Goal: Information Seeking & Learning: Learn about a topic

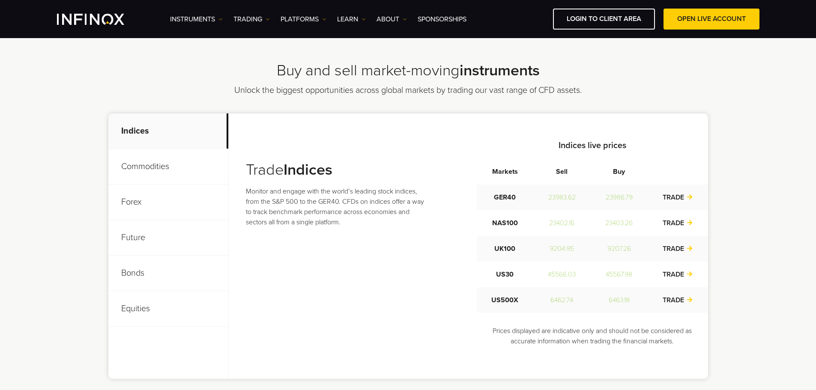
scroll to position [257, 0]
click at [150, 168] on p "Commodities" at bounding box center [168, 169] width 120 height 36
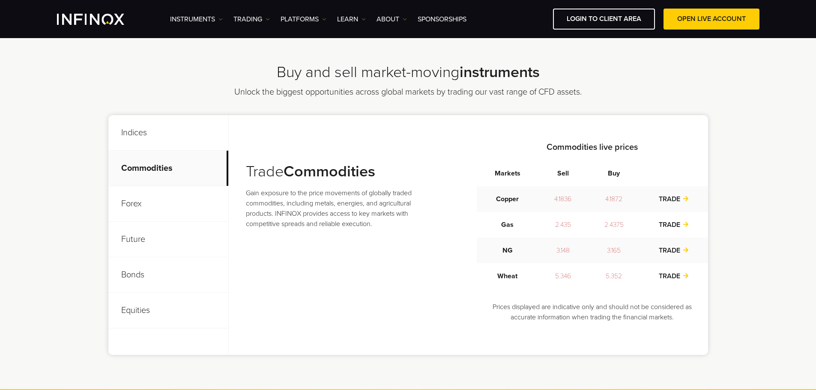
scroll to position [0, 0]
click at [146, 202] on p "Forex" at bounding box center [168, 204] width 120 height 36
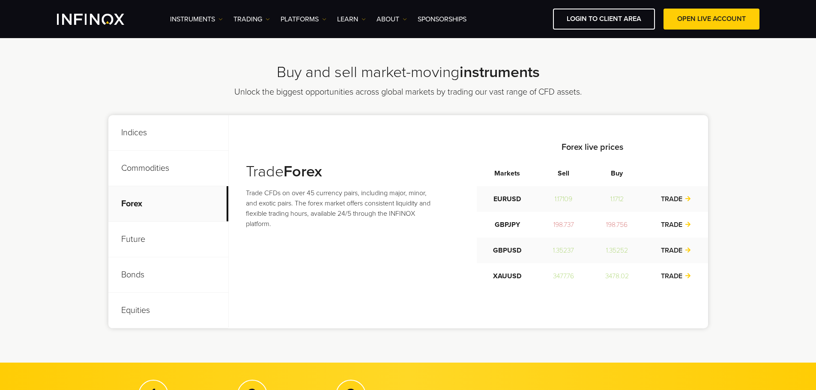
click at [167, 130] on p "Indices" at bounding box center [168, 133] width 120 height 36
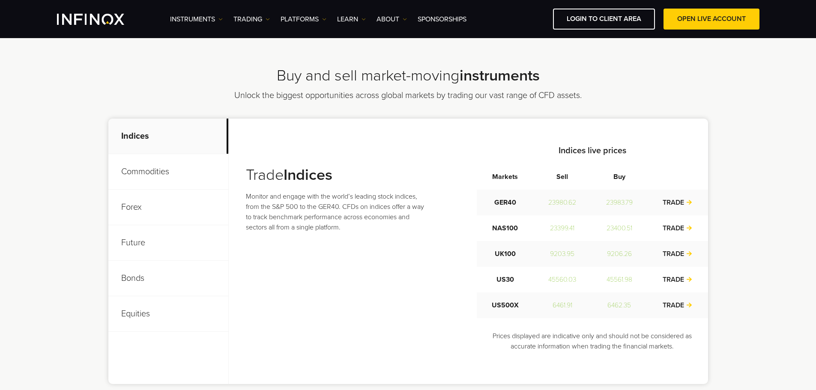
scroll to position [257, 0]
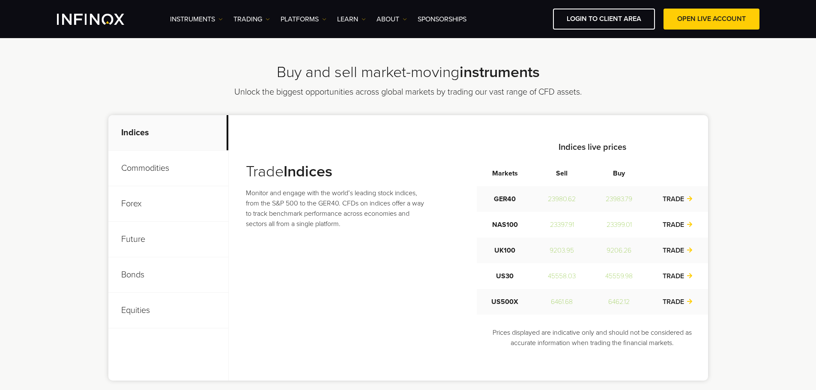
click at [164, 297] on p "Equities" at bounding box center [168, 311] width 120 height 36
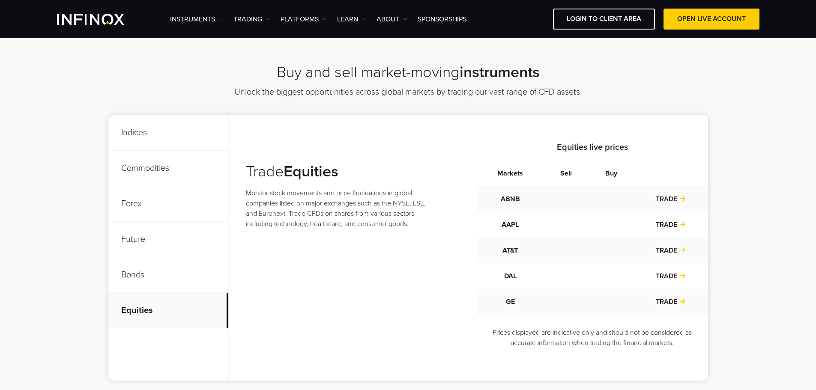
scroll to position [0, 0]
click at [173, 274] on p "Bonds" at bounding box center [168, 275] width 120 height 36
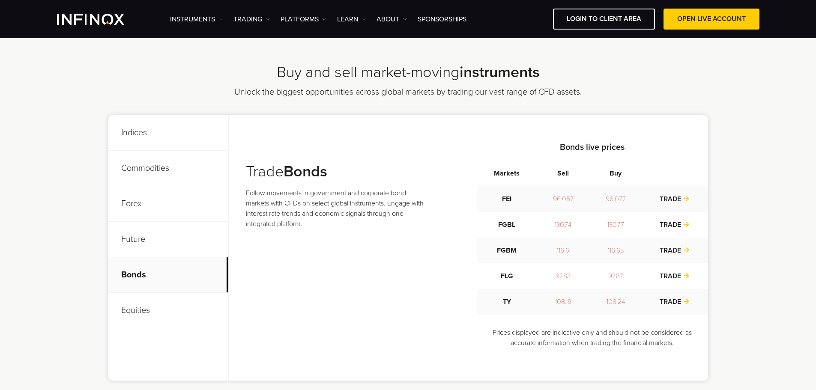
click at [171, 299] on p "Equities" at bounding box center [168, 311] width 120 height 36
click at [177, 248] on p "Future" at bounding box center [168, 240] width 120 height 36
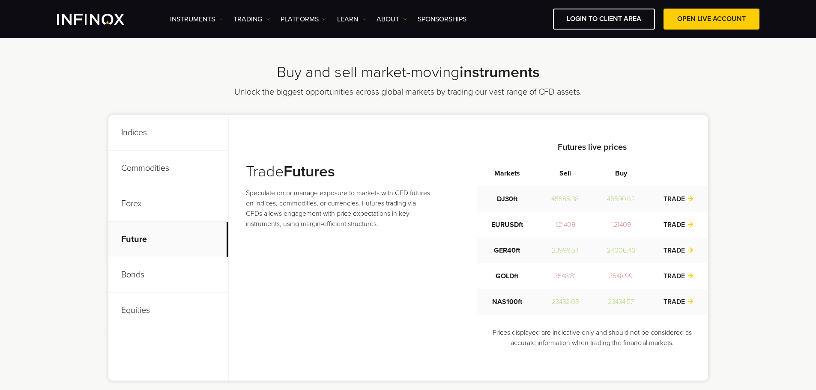
click at [185, 208] on p "Forex" at bounding box center [168, 204] width 120 height 36
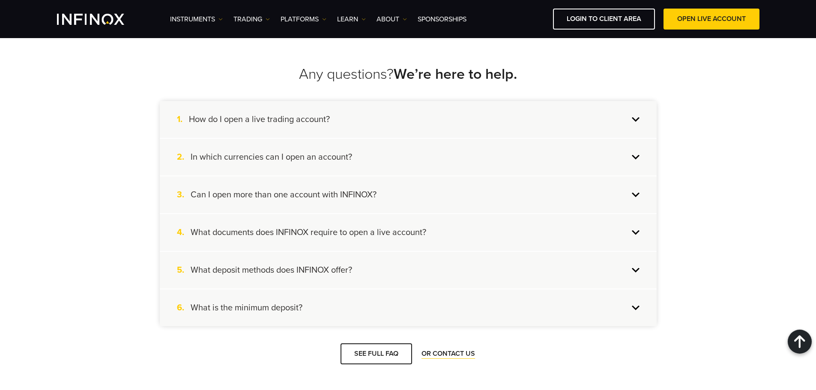
scroll to position [728, 0]
click at [367, 354] on link "SEE FULL FAQ" at bounding box center [375, 355] width 71 height 21
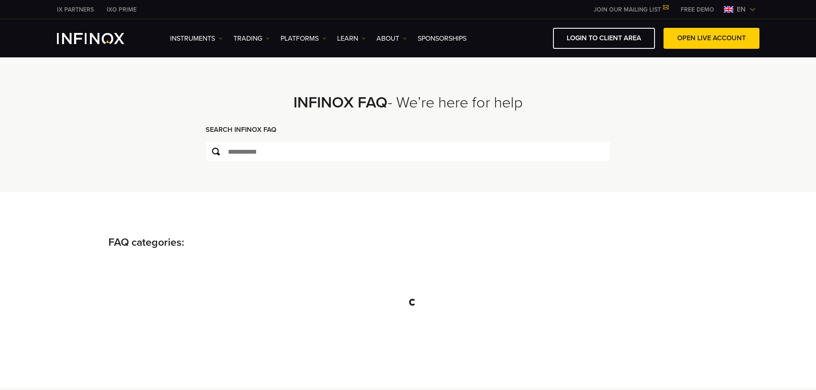
click at [297, 212] on div "FAQ categories:" at bounding box center [408, 290] width 816 height 196
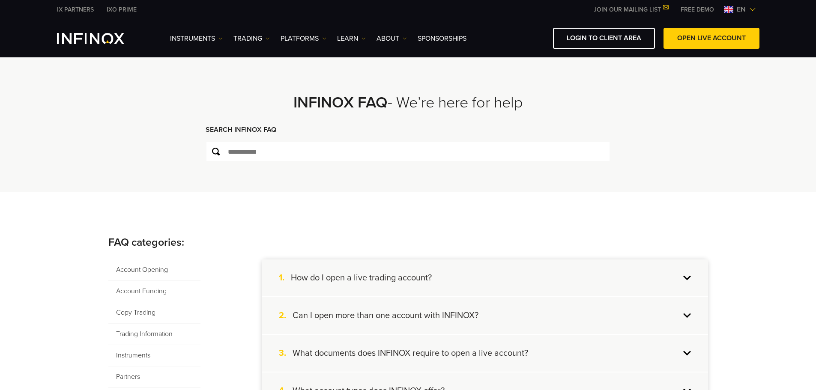
click at [189, 78] on div "**********" at bounding box center [407, 123] width 449 height 137
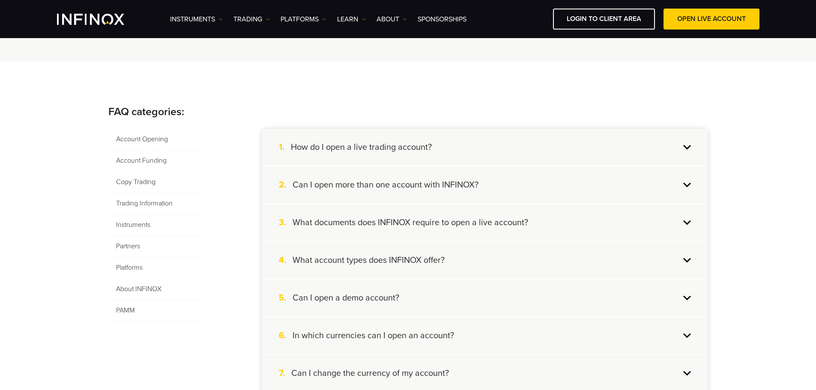
scroll to position [121, 0]
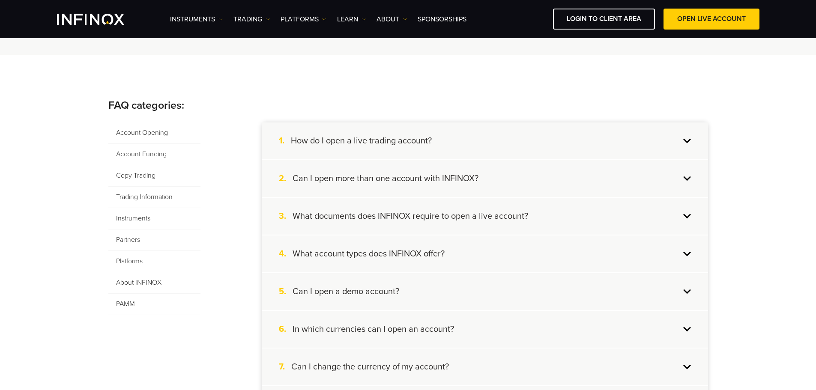
click at [143, 178] on span "Copy Trading" at bounding box center [154, 175] width 92 height 21
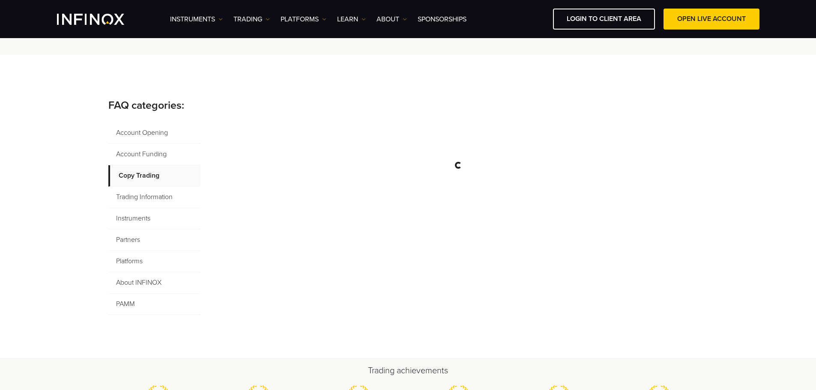
scroll to position [0, 0]
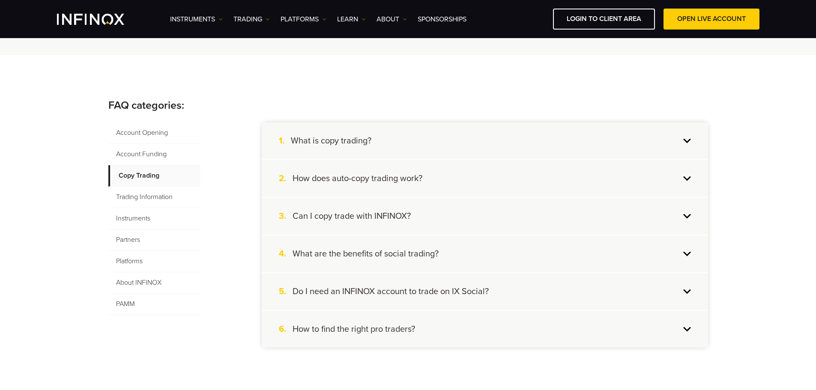
click at [390, 182] on h4 "How does auto-copy trading work?" at bounding box center [357, 178] width 130 height 11
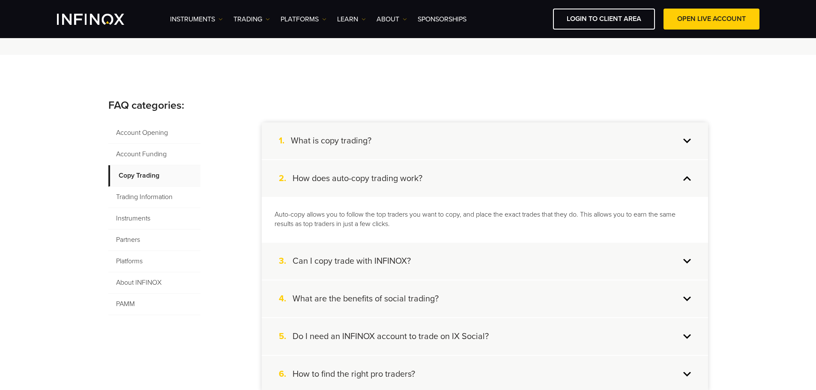
click at [390, 182] on h4 "How does auto-copy trading work?" at bounding box center [357, 178] width 130 height 11
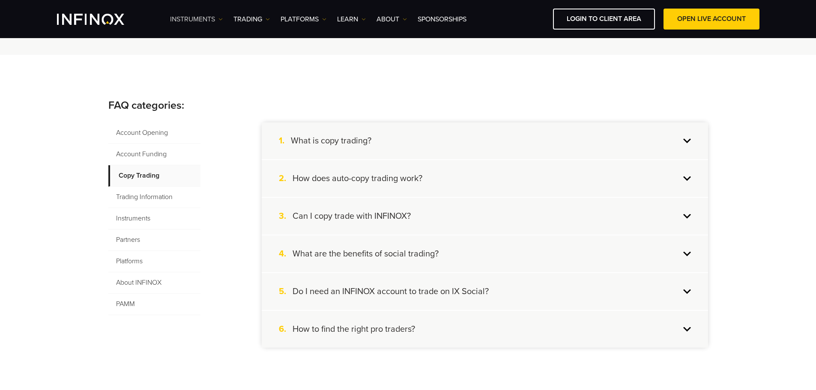
click at [185, 15] on link "Instruments" at bounding box center [196, 19] width 53 height 10
click at [197, 60] on link "Product Information" at bounding box center [207, 65] width 74 height 18
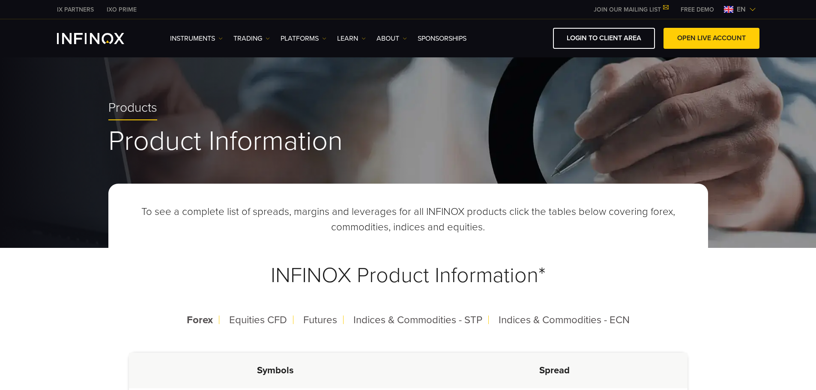
click at [258, 38] on link "TRADING" at bounding box center [251, 38] width 36 height 10
click at [256, 38] on link "TRADING" at bounding box center [251, 38] width 36 height 10
click at [297, 39] on link "PLATFORMS" at bounding box center [303, 38] width 46 height 10
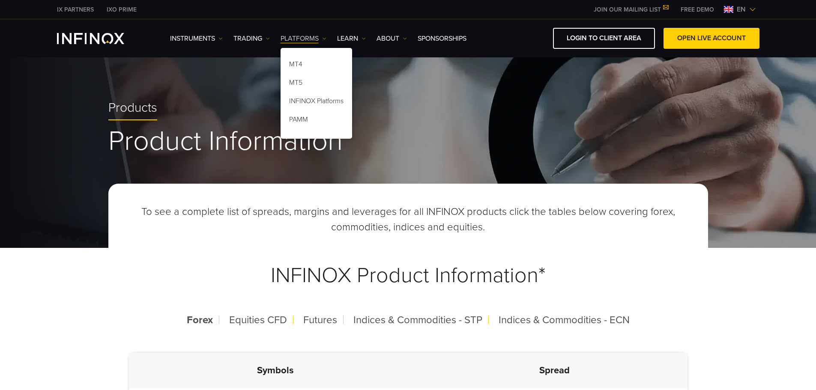
click at [297, 37] on link "PLATFORMS" at bounding box center [303, 38] width 46 height 10
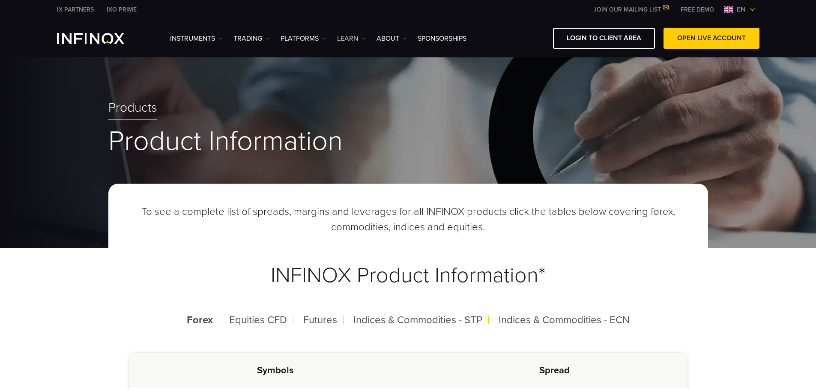
click at [347, 39] on link "Learn" at bounding box center [351, 38] width 29 height 10
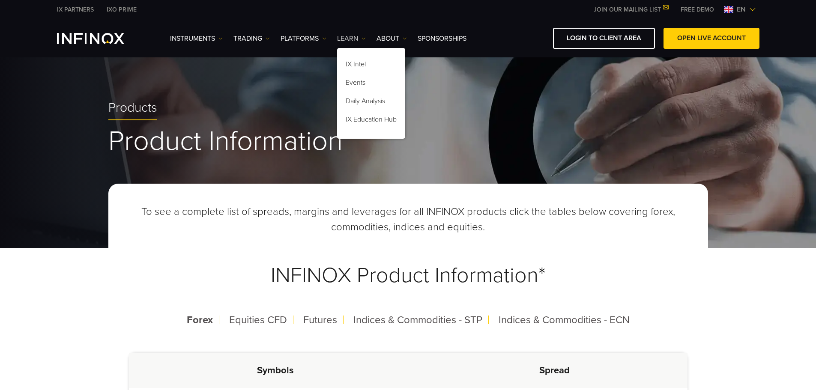
click at [347, 39] on link "Learn" at bounding box center [351, 38] width 29 height 10
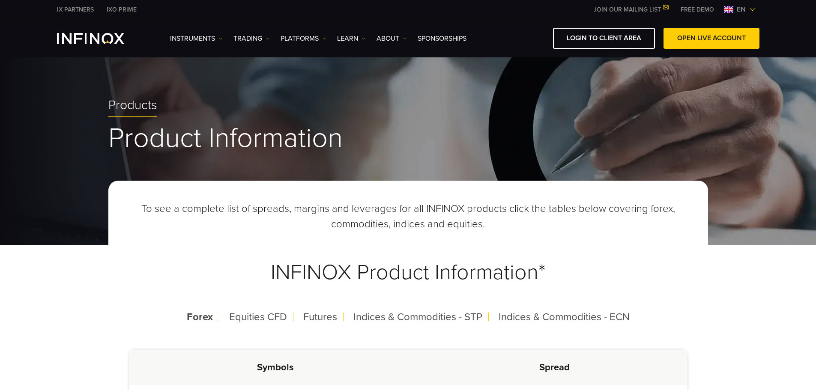
click at [131, 106] on span "Products" at bounding box center [132, 106] width 49 height 16
click at [352, 40] on link "Learn" at bounding box center [351, 38] width 29 height 10
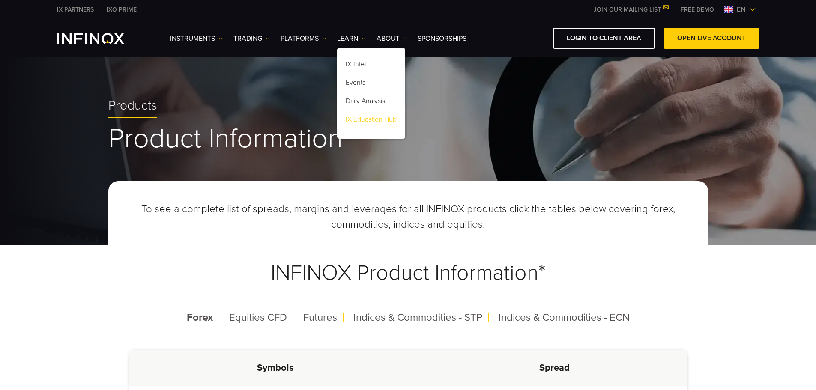
click at [375, 120] on link "IX Education Hub" at bounding box center [371, 121] width 68 height 18
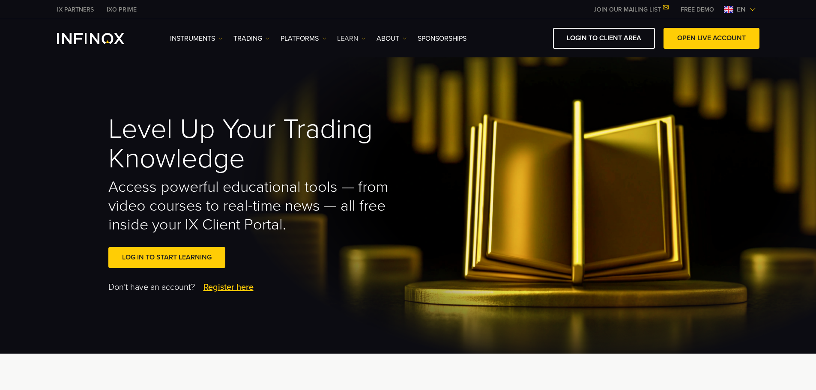
click at [345, 39] on link "Learn" at bounding box center [351, 38] width 29 height 10
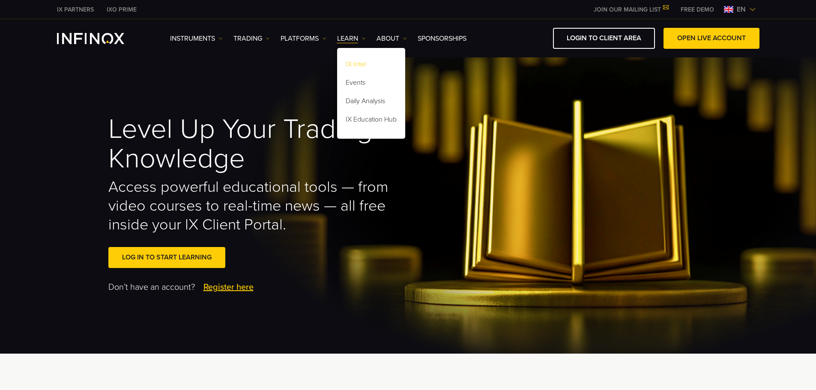
click at [354, 63] on link "IX Intel" at bounding box center [371, 66] width 68 height 18
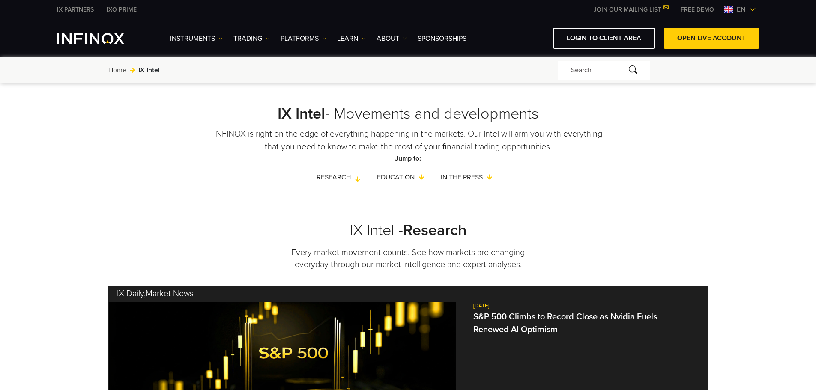
click at [333, 176] on link "Research" at bounding box center [342, 177] width 52 height 10
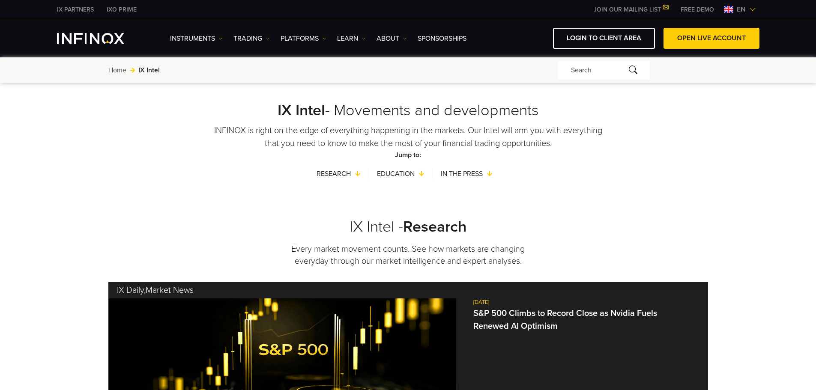
click at [613, 232] on h3 "IX Intel - Research" at bounding box center [407, 226] width 599 height 19
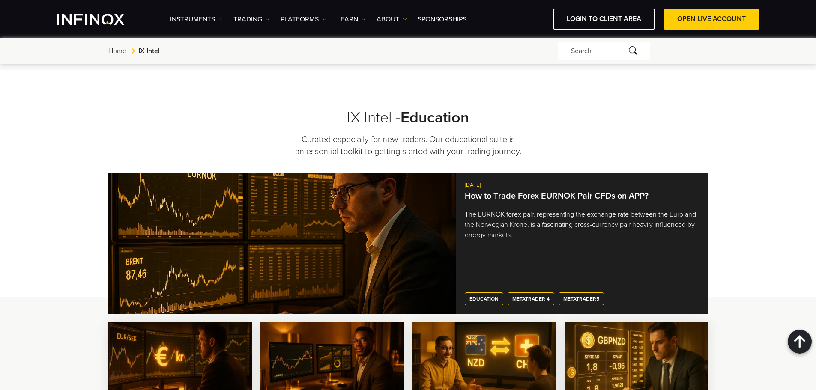
scroll to position [728, 0]
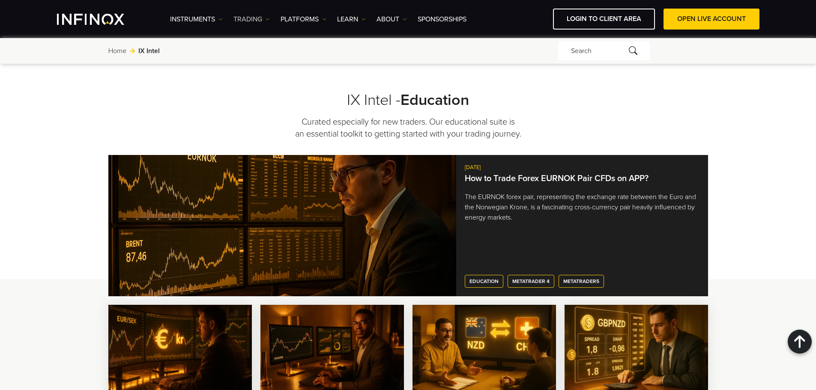
click at [258, 21] on link "TRADING" at bounding box center [251, 19] width 36 height 10
click at [268, 65] on link "Market hours" at bounding box center [261, 65] width 56 height 18
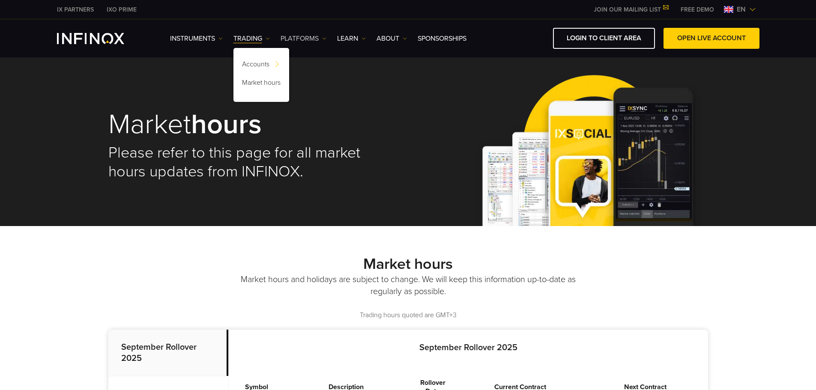
click at [318, 39] on link "PLATFORMS" at bounding box center [303, 38] width 46 height 10
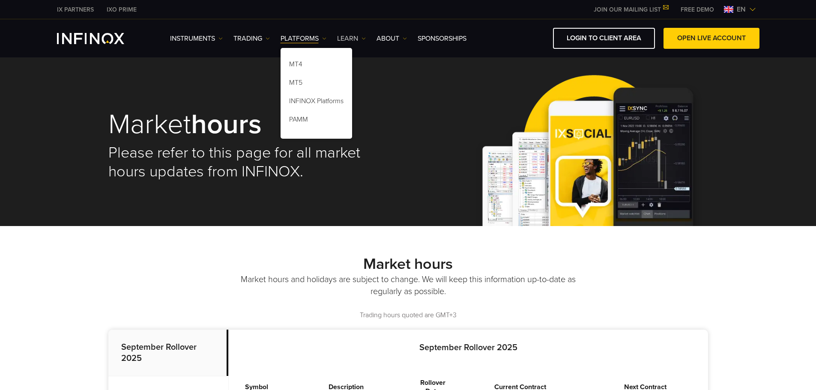
click at [364, 39] on img at bounding box center [363, 38] width 4 height 4
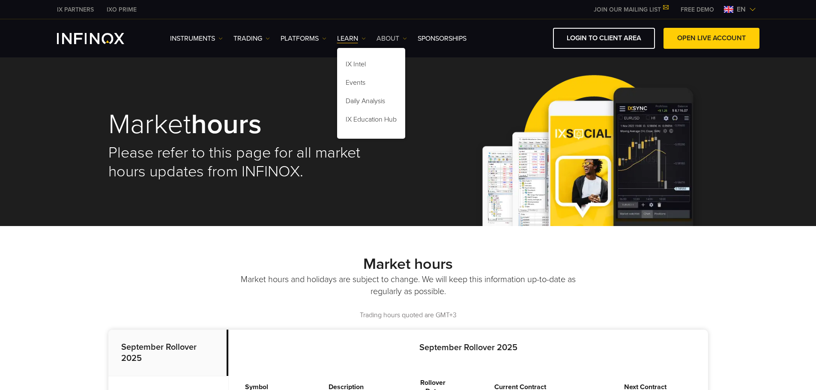
click at [402, 39] on link "ABOUT" at bounding box center [391, 38] width 30 height 10
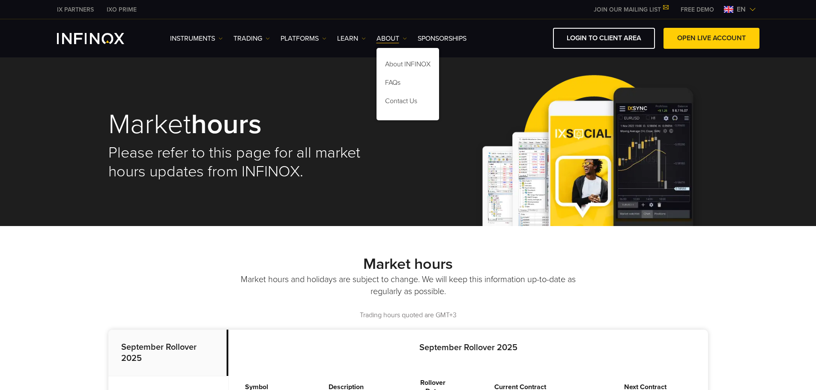
drag, startPoint x: 298, startPoint y: 92, endPoint x: 217, endPoint y: 76, distance: 83.3
click at [298, 91] on div "Market hours Please refer to this page for all market hours updates from INFINO…" at bounding box center [407, 145] width 599 height 161
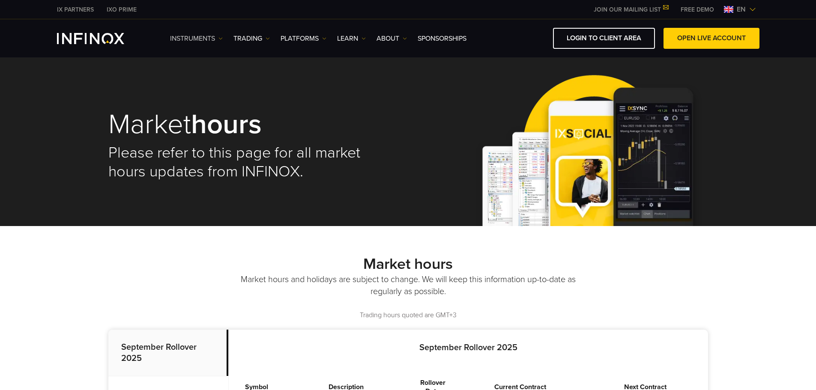
click at [197, 37] on link "Instruments" at bounding box center [196, 38] width 53 height 10
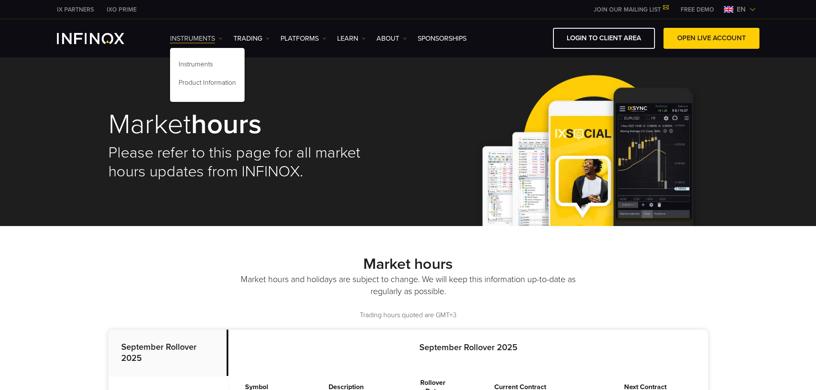
click at [197, 36] on link "Instruments" at bounding box center [196, 38] width 53 height 10
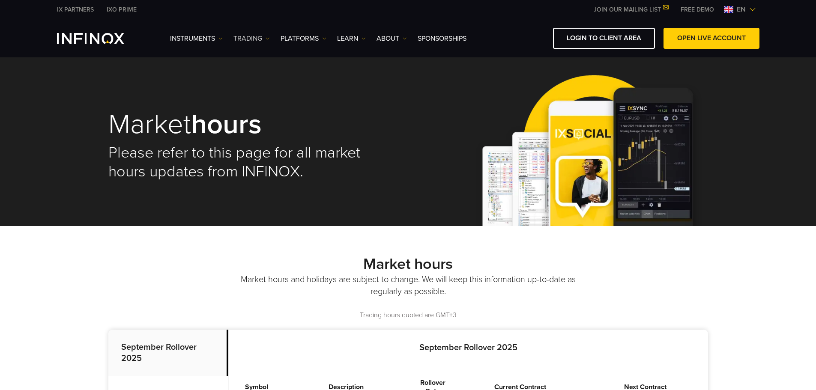
click at [241, 35] on link "TRADING" at bounding box center [251, 38] width 36 height 10
click at [202, 72] on div "Market hours Please refer to this page for all market hours updates from INFINO…" at bounding box center [407, 145] width 599 height 161
click at [283, 37] on link "PLATFORMS" at bounding box center [303, 38] width 46 height 10
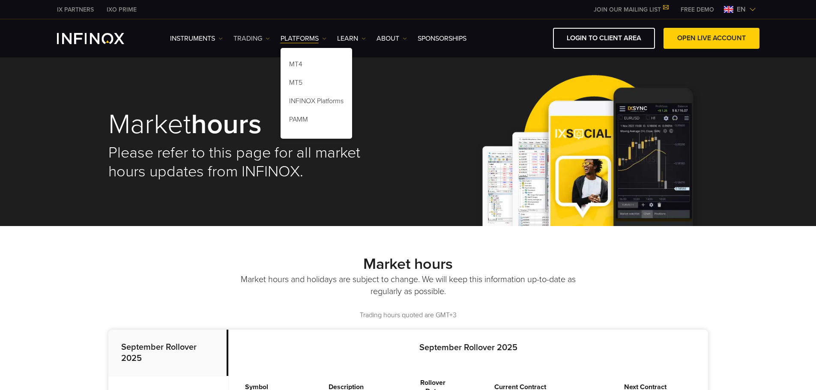
click at [254, 35] on link "TRADING" at bounding box center [251, 38] width 36 height 10
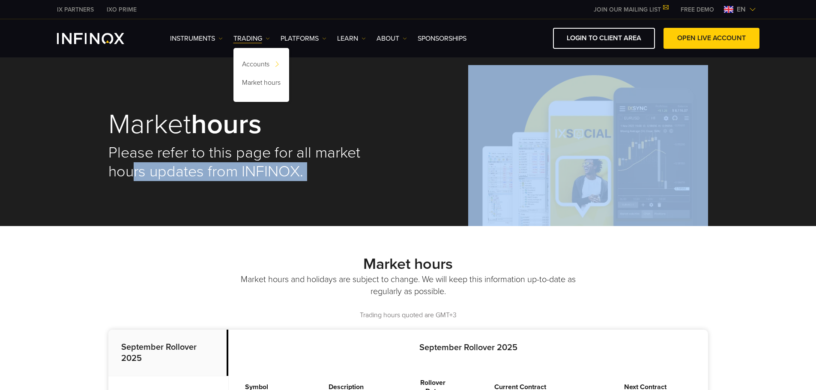
drag, startPoint x: 134, startPoint y: 226, endPoint x: 134, endPoint y: 222, distance: 4.7
drag, startPoint x: 99, startPoint y: 254, endPoint x: 107, endPoint y: 244, distance: 11.9
